Goal: Find specific page/section: Find specific page/section

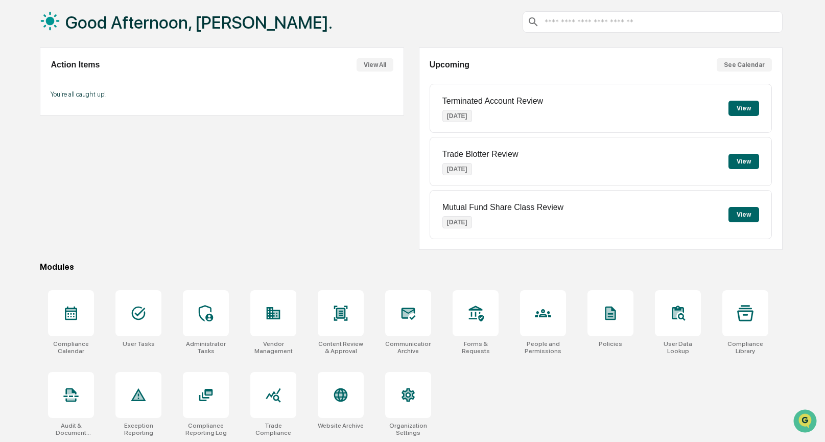
scroll to position [53, 0]
click at [272, 389] on icon at bounding box center [273, 394] width 16 height 16
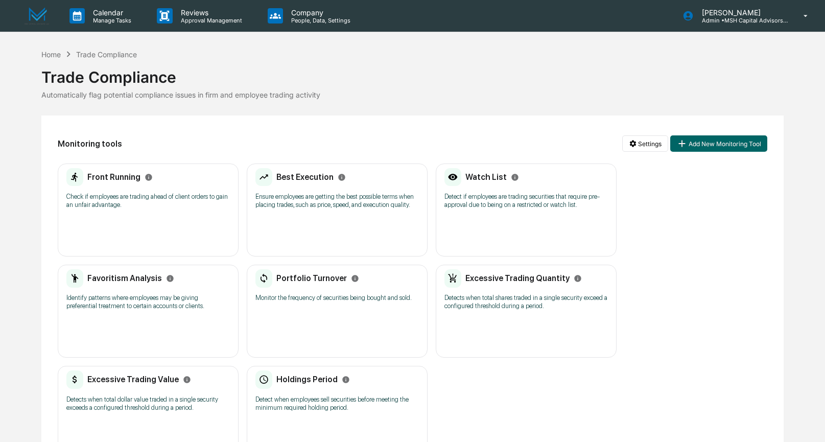
click at [136, 288] on div "Favoritism Analysis" at bounding box center [120, 278] width 108 height 18
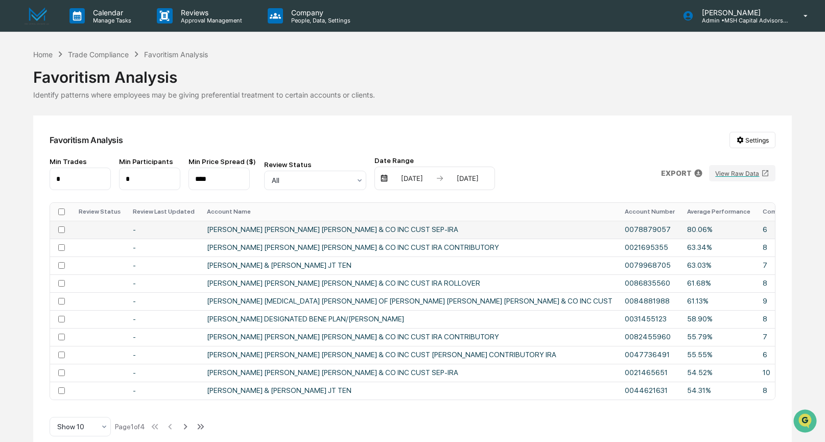
scroll to position [15, 0]
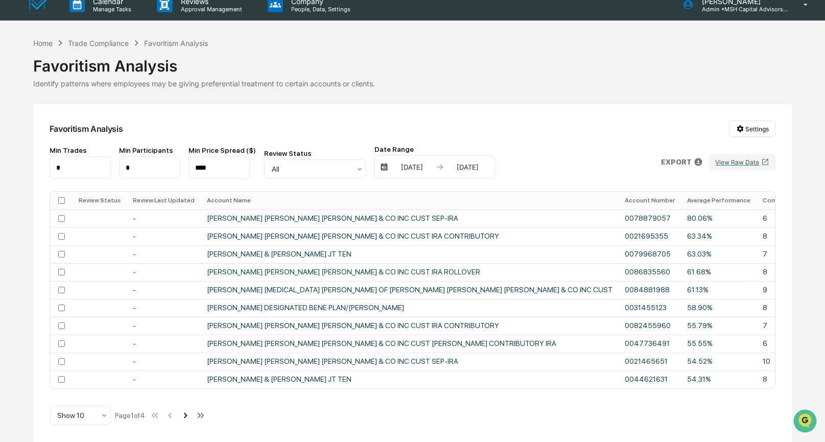
click at [191, 413] on icon at bounding box center [185, 415] width 11 height 11
